Goal: Transaction & Acquisition: Purchase product/service

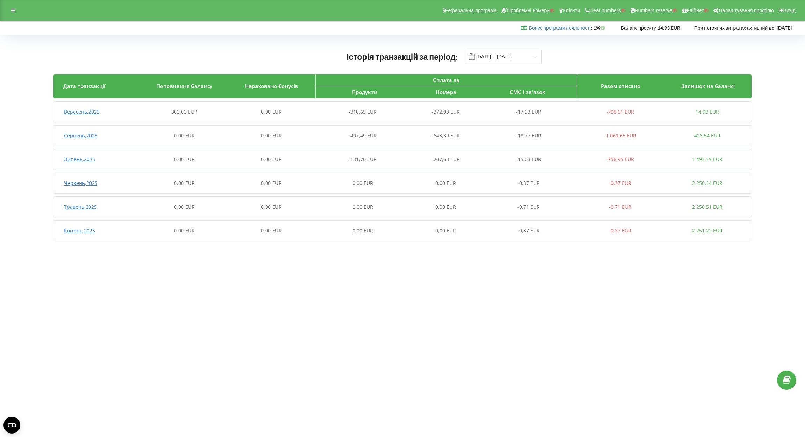
click at [276, 115] on div "0,00 EUR" at bounding box center [271, 111] width 87 height 7
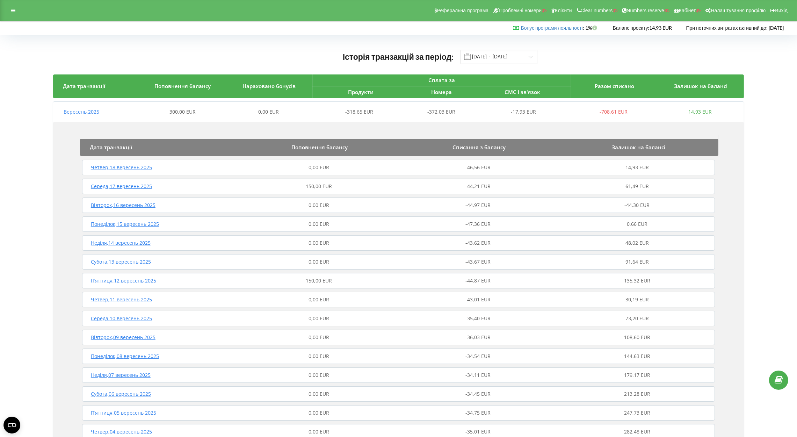
click at [317, 188] on span "150,00 EUR" at bounding box center [319, 186] width 26 height 7
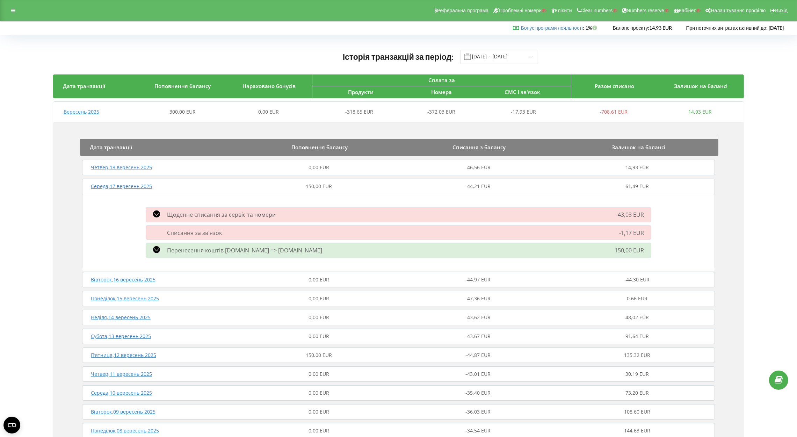
click at [327, 352] on span "150,00 EUR" at bounding box center [319, 355] width 26 height 7
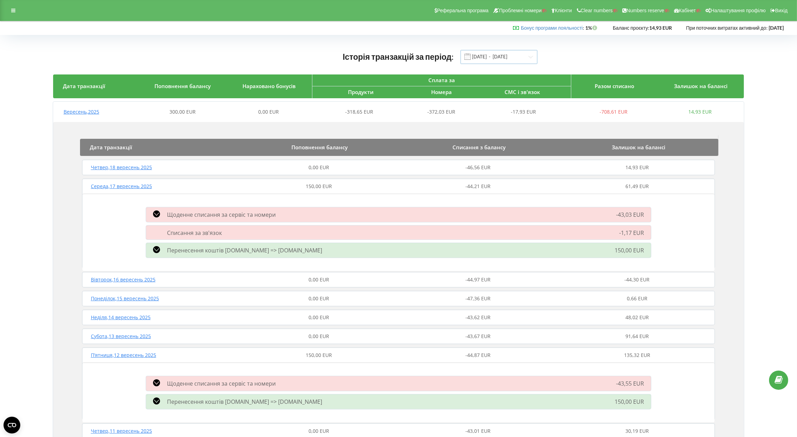
click at [493, 53] on input "[DATE] - [DATE]" at bounding box center [499, 57] width 77 height 14
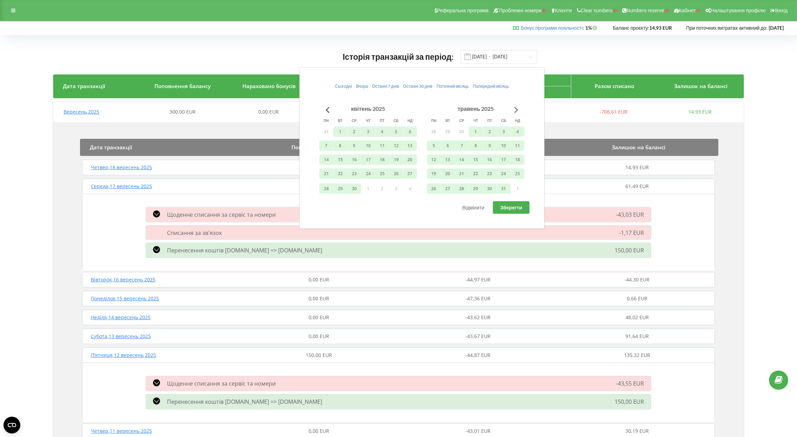
click at [518, 105] on button "Go to next month" at bounding box center [517, 110] width 14 height 14
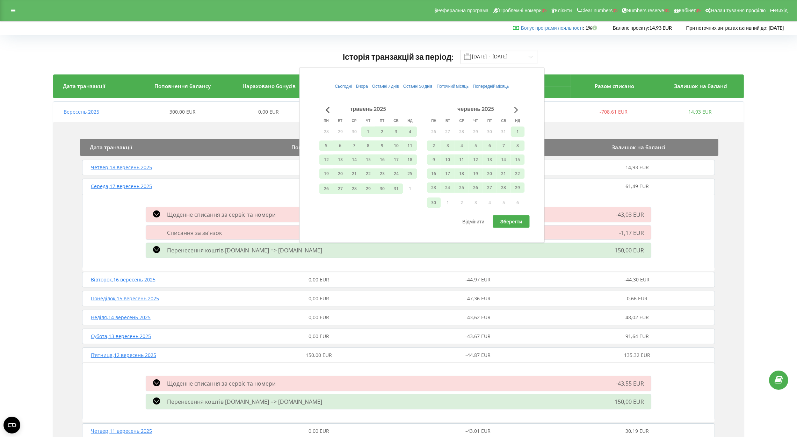
click at [518, 105] on button "Go to next month" at bounding box center [517, 110] width 14 height 14
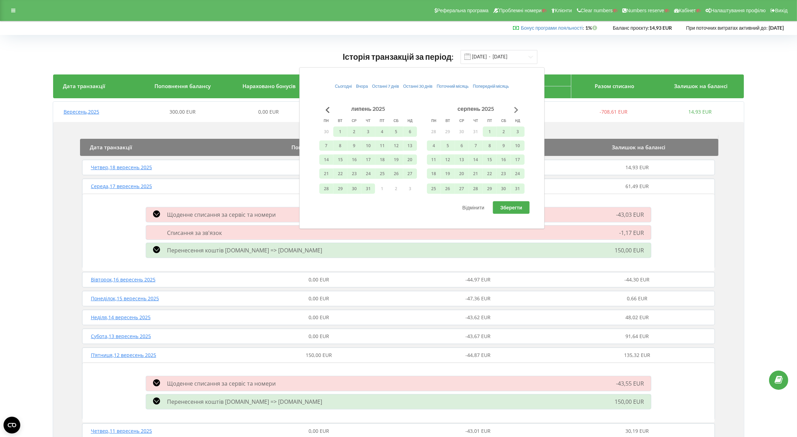
click at [516, 107] on button "Go to next month" at bounding box center [517, 110] width 14 height 14
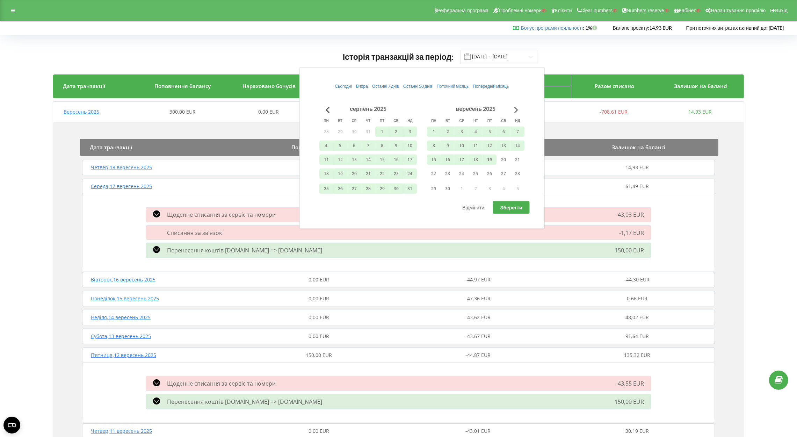
click at [516, 107] on button "Go to next month" at bounding box center [517, 110] width 14 height 14
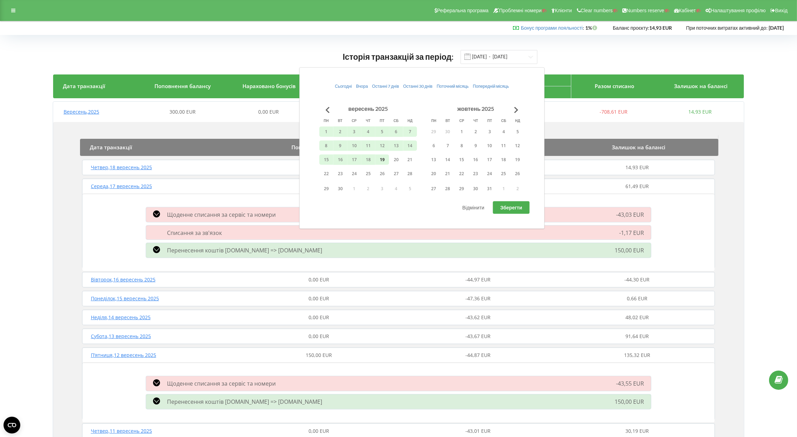
click at [382, 158] on button "19" at bounding box center [382, 159] width 14 height 10
click at [325, 107] on button "Go to previous month" at bounding box center [328, 110] width 14 height 14
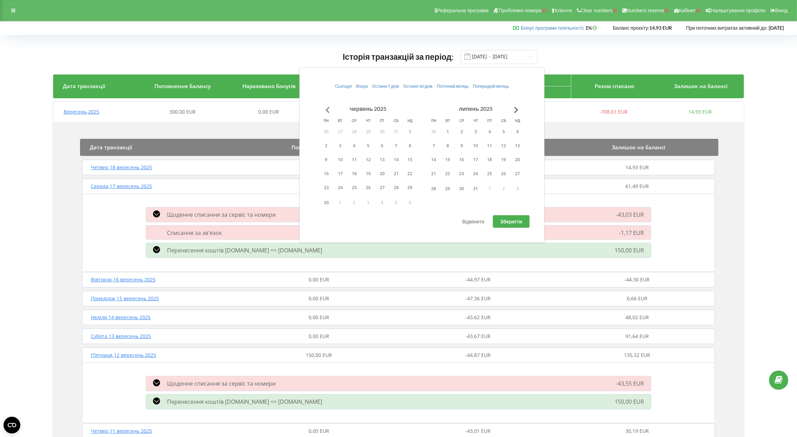
click at [325, 107] on button "Go to previous month" at bounding box center [328, 110] width 14 height 14
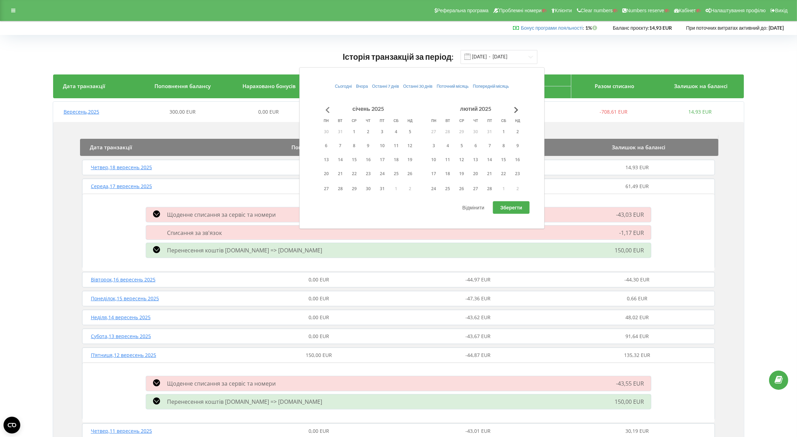
click at [325, 107] on button "Go to previous month" at bounding box center [328, 110] width 14 height 14
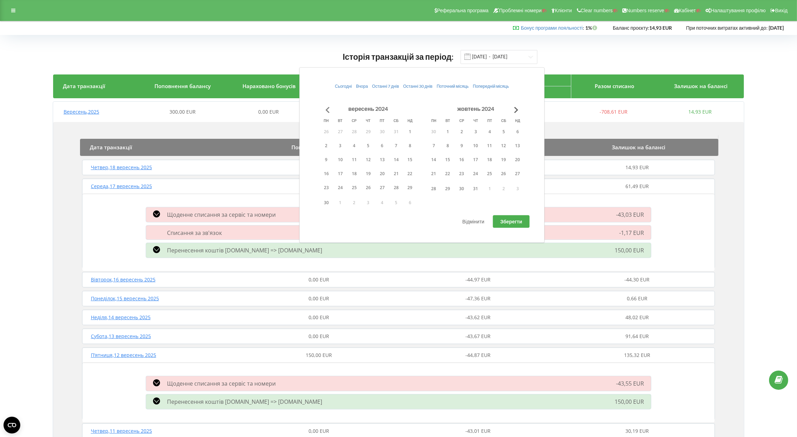
click at [325, 107] on button "Go to previous month" at bounding box center [328, 110] width 14 height 14
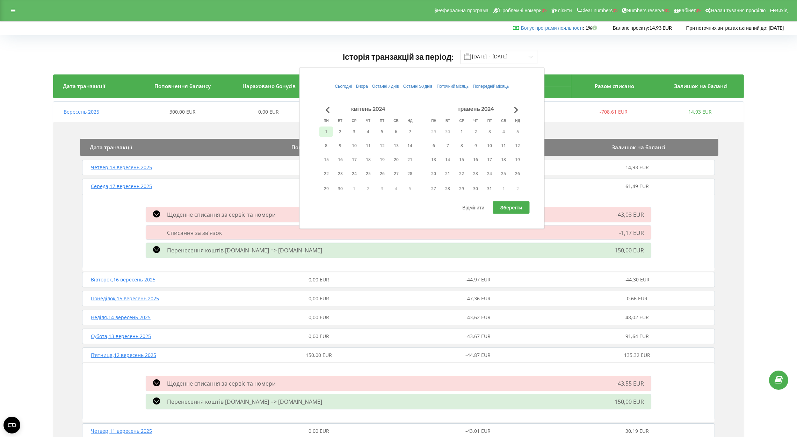
click at [325, 130] on button "1" at bounding box center [327, 131] width 14 height 10
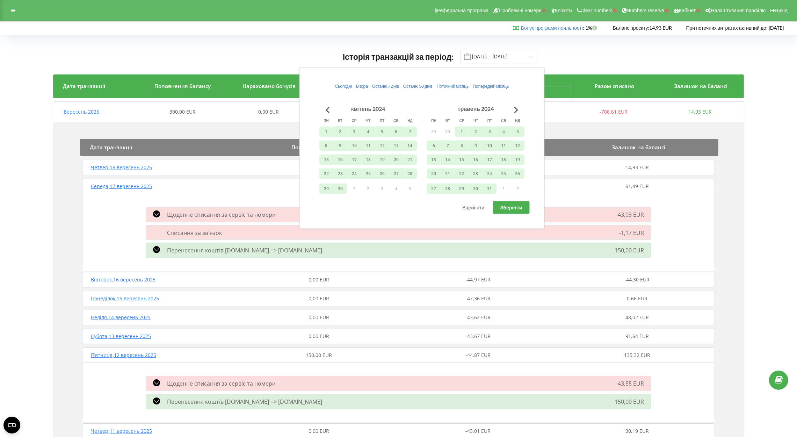
click at [498, 204] on button "Зберегти" at bounding box center [511, 207] width 37 height 13
type input "[DATE] - [DATE]"
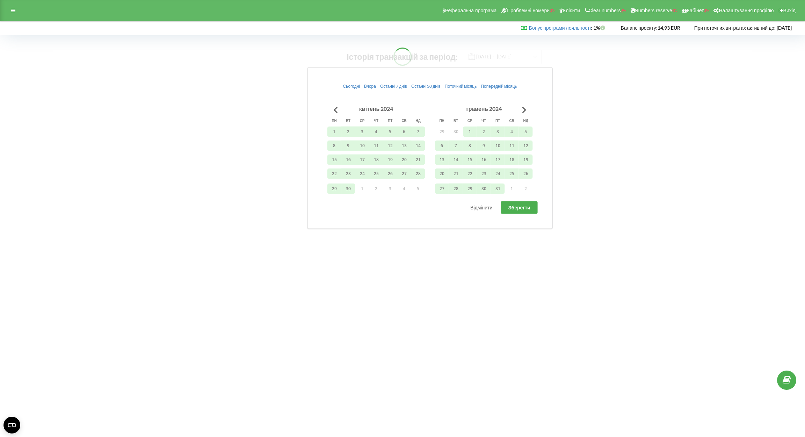
click at [680, 137] on body "Реферальна програма Проблемні номери Клієнти Clear numbers Numbers reserve Кабі…" at bounding box center [402, 218] width 805 height 437
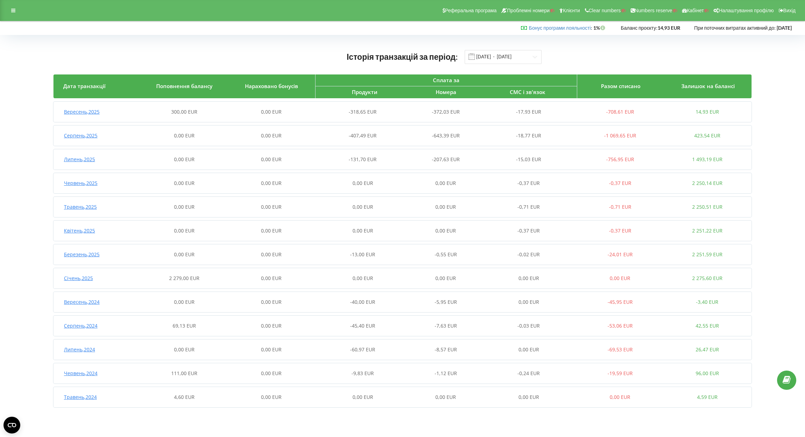
click at [203, 276] on div "2 279,00 EUR" at bounding box center [184, 278] width 87 height 7
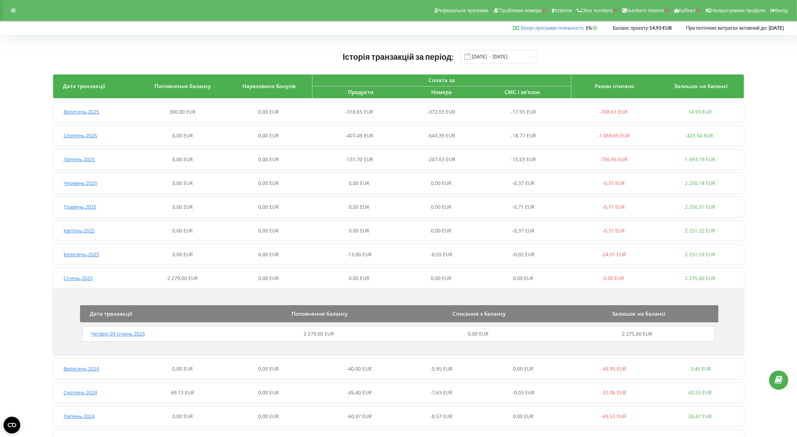
scroll to position [55, 0]
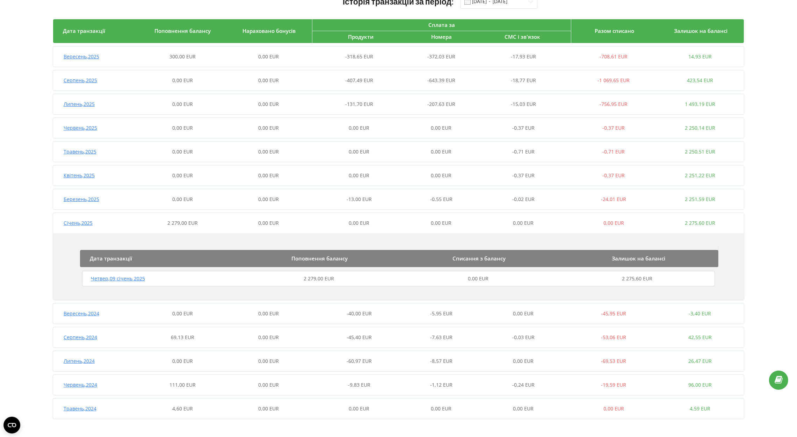
click at [275, 280] on div "2 279,00 EUR" at bounding box center [318, 278] width 159 height 7
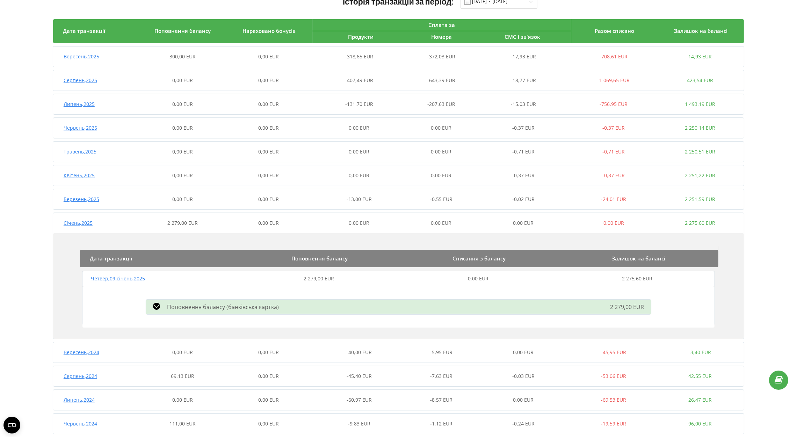
scroll to position [94, 0]
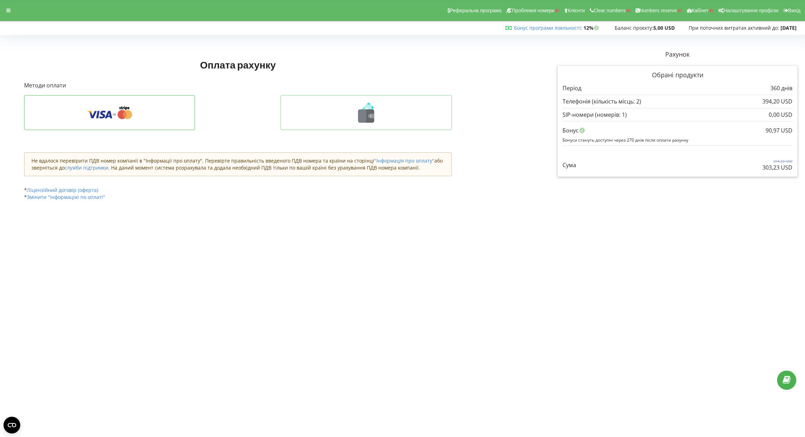
click at [351, 104] on icon at bounding box center [366, 112] width 157 height 20
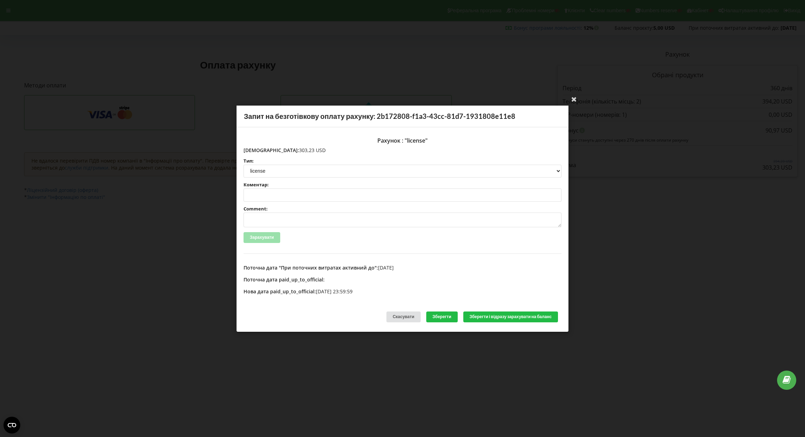
drag, startPoint x: 259, startPoint y: 149, endPoint x: 306, endPoint y: 152, distance: 47.3
click at [306, 152] on p "Сума: 303,23 USD" at bounding box center [403, 149] width 318 height 7
copy p "303,23 USD"
